Goal: Task Accomplishment & Management: Use online tool/utility

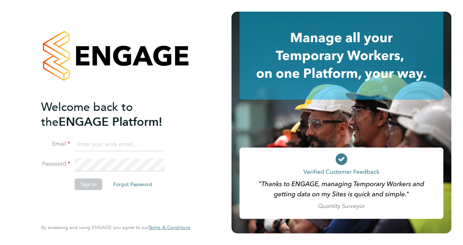
click at [113, 145] on input at bounding box center [120, 144] width 90 height 13
type input "iandavid.hutchinson@gmail.com"
click at [94, 184] on button "Sign In" at bounding box center [89, 185] width 28 height 12
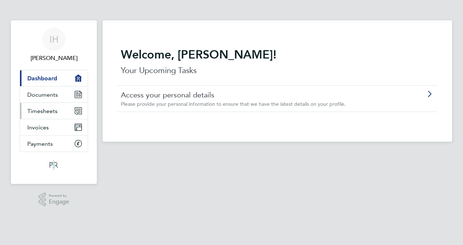
click at [47, 109] on span "Timesheets" at bounding box center [42, 111] width 30 height 7
